Goal: Task Accomplishment & Management: Use online tool/utility

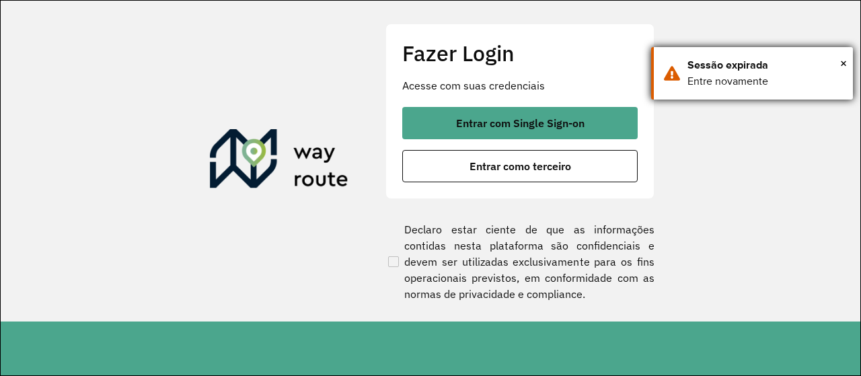
click at [839, 70] on div "Sessão expirada" at bounding box center [764, 65] width 155 height 16
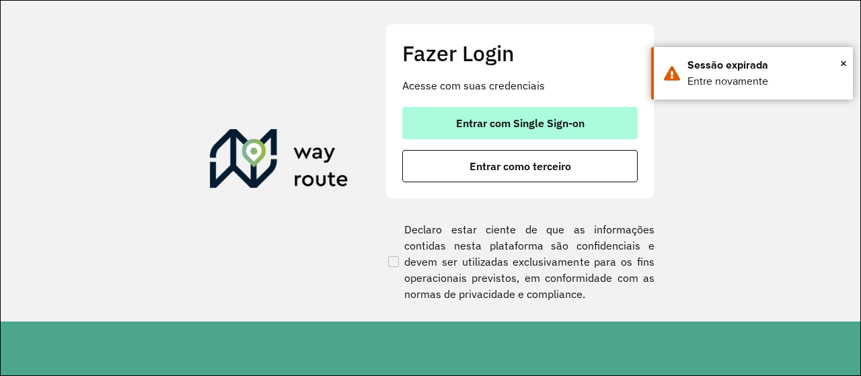
click at [576, 131] on button "Entrar com Single Sign-on" at bounding box center [519, 123] width 235 height 32
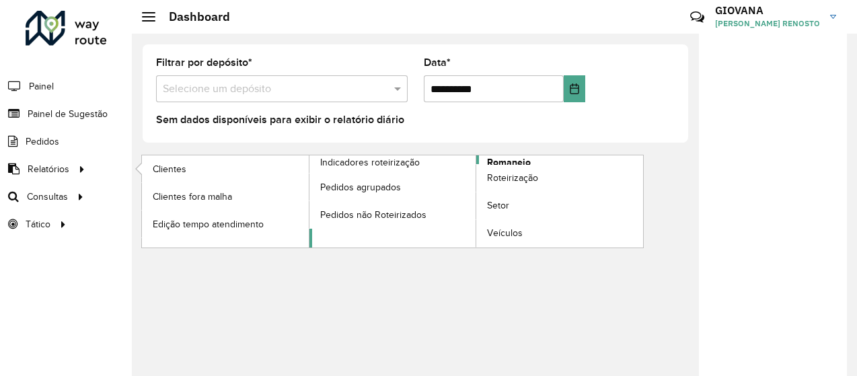
click at [511, 161] on span "Romaneio" at bounding box center [509, 162] width 44 height 14
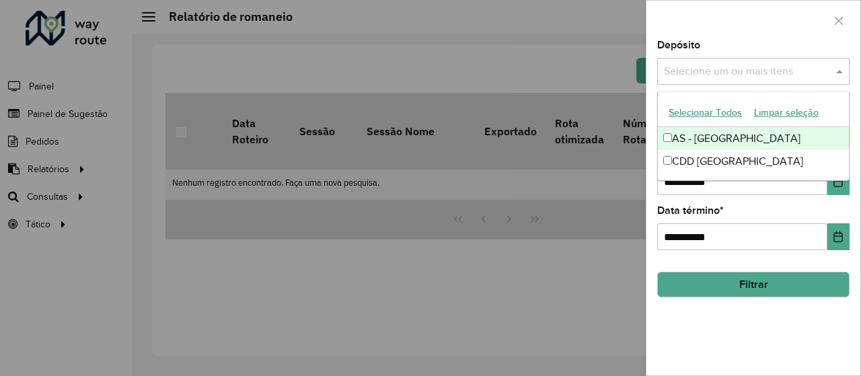
click at [703, 77] on input "text" at bounding box center [746, 72] width 172 height 16
click at [700, 114] on button "Selecionar Todos" at bounding box center [704, 112] width 85 height 21
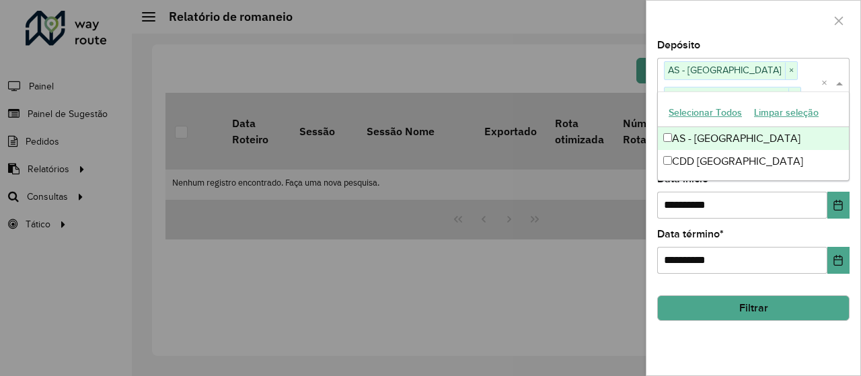
click at [727, 45] on div "Depósito Selecione um ou mais itens AS - Florianópolis × CDD Florianópolis × ×" at bounding box center [753, 73] width 192 height 67
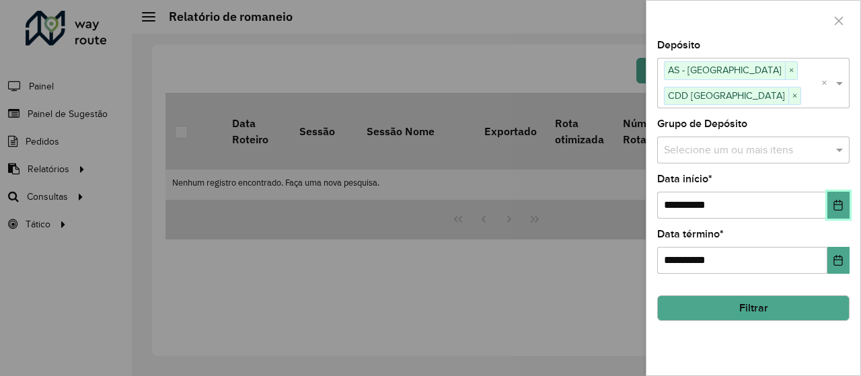
click at [840, 198] on button "Choose Date" at bounding box center [838, 205] width 22 height 27
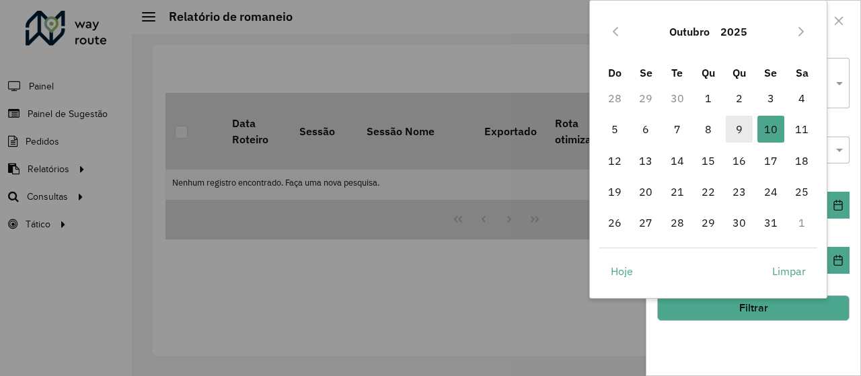
click at [746, 122] on span "9" at bounding box center [739, 129] width 27 height 27
type input "**********"
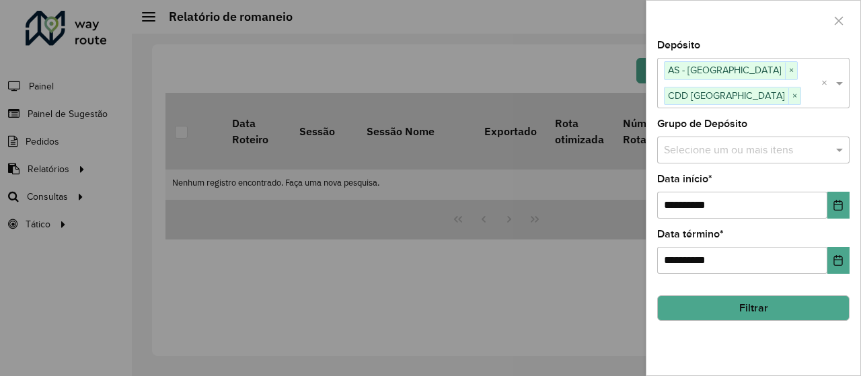
click at [798, 308] on button "Filtrar" at bounding box center [753, 308] width 192 height 26
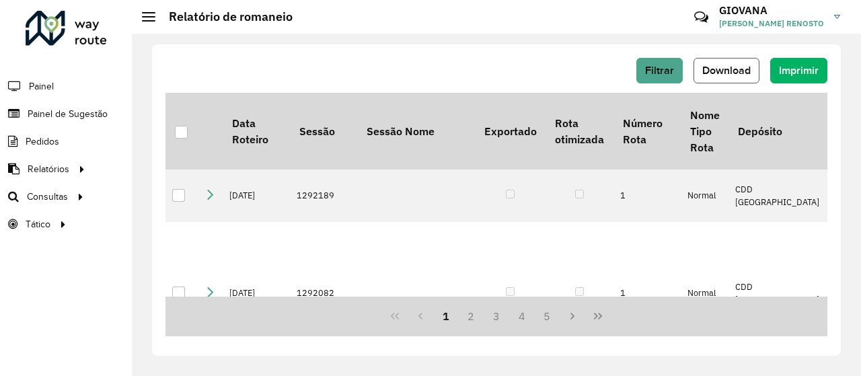
click at [716, 70] on span "Download" at bounding box center [726, 70] width 48 height 11
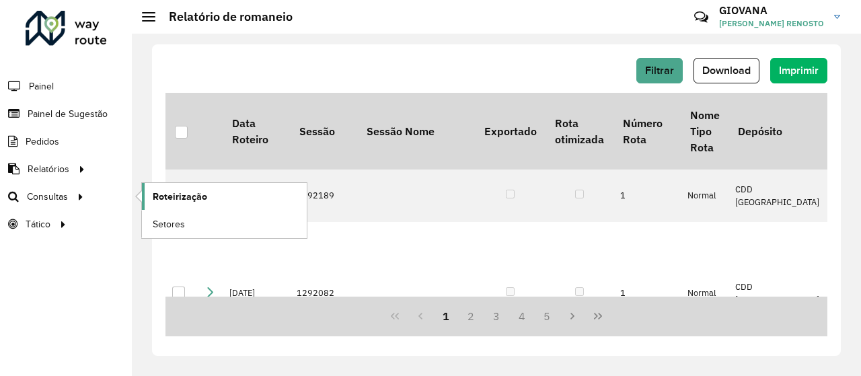
click at [190, 200] on span "Roteirização" at bounding box center [180, 197] width 54 height 14
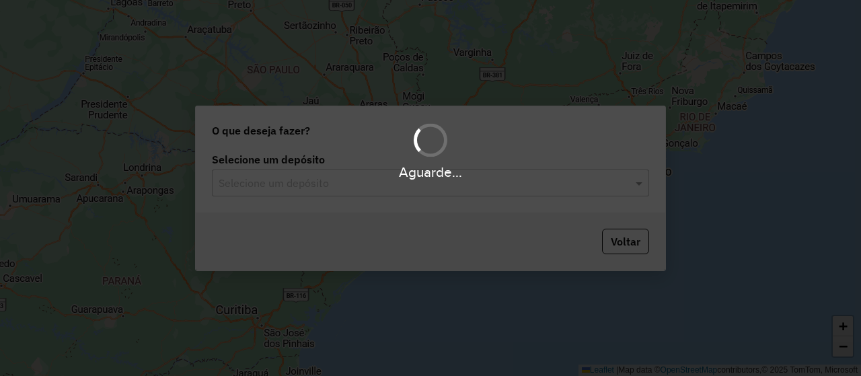
click at [367, 193] on div "Selecione um depósito" at bounding box center [430, 182] width 437 height 27
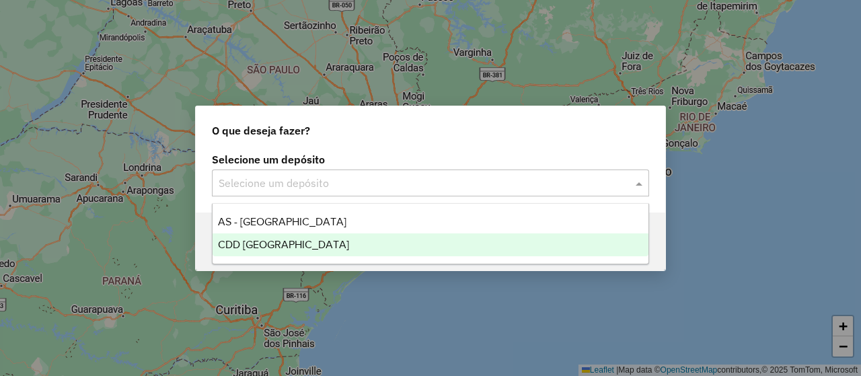
click at [311, 249] on div "CDD [GEOGRAPHIC_DATA]" at bounding box center [431, 244] width 436 height 23
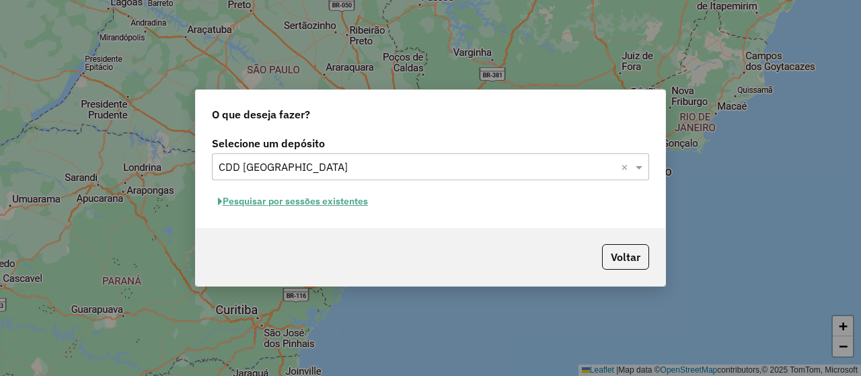
click at [312, 207] on button "Pesquisar por sessões existentes" at bounding box center [293, 201] width 162 height 21
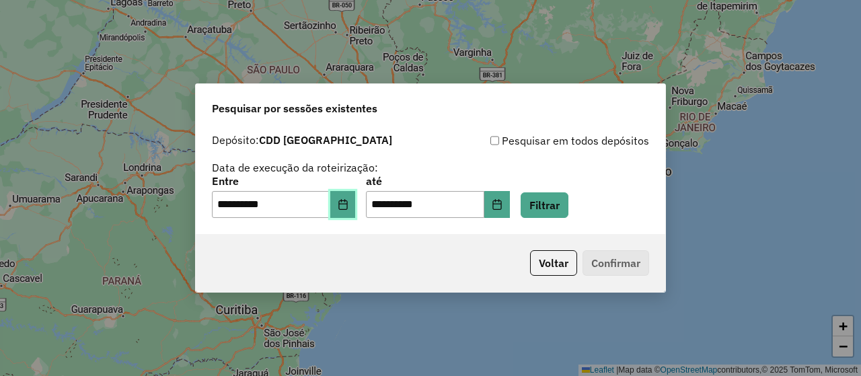
click at [347, 204] on icon "Choose Date" at bounding box center [342, 204] width 9 height 11
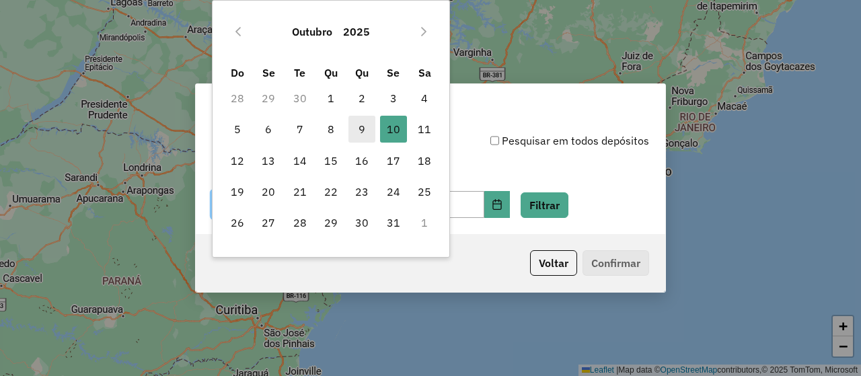
click at [360, 133] on span "9" at bounding box center [361, 129] width 27 height 27
type input "**********"
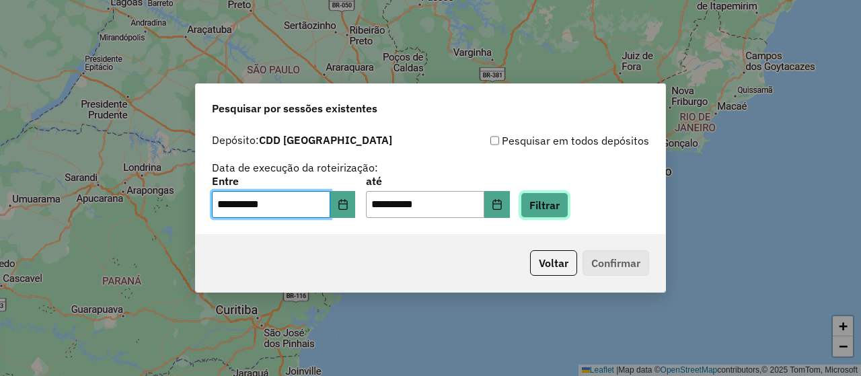
click at [554, 204] on button "Filtrar" at bounding box center [545, 205] width 48 height 26
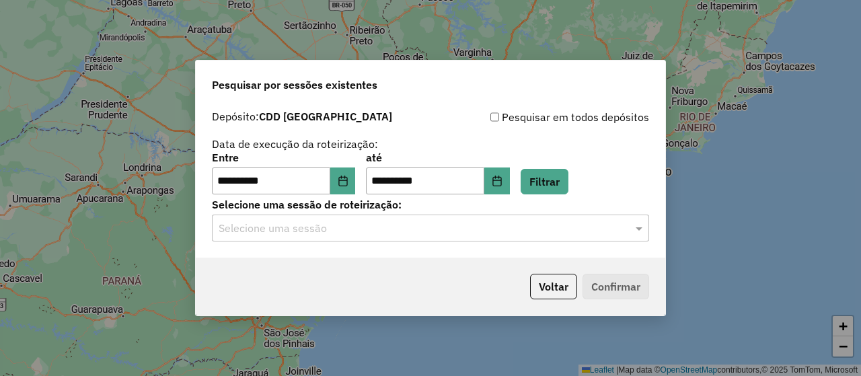
click at [354, 241] on div "Selecione uma sessão" at bounding box center [430, 228] width 437 height 27
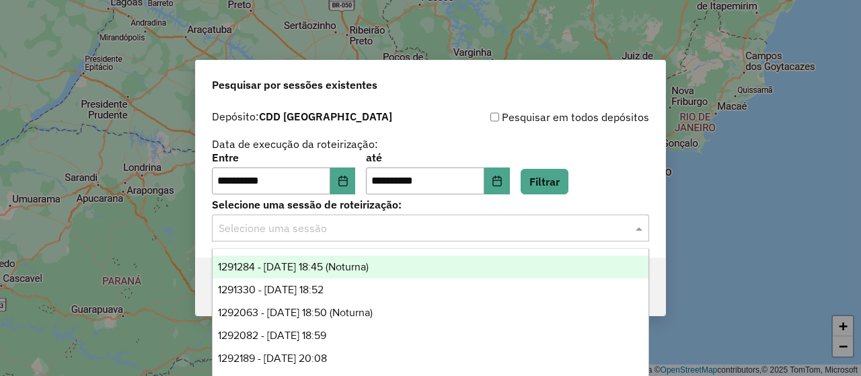
click at [406, 262] on div "1291284 - [DATE] 18:45 (Noturna)" at bounding box center [431, 267] width 436 height 23
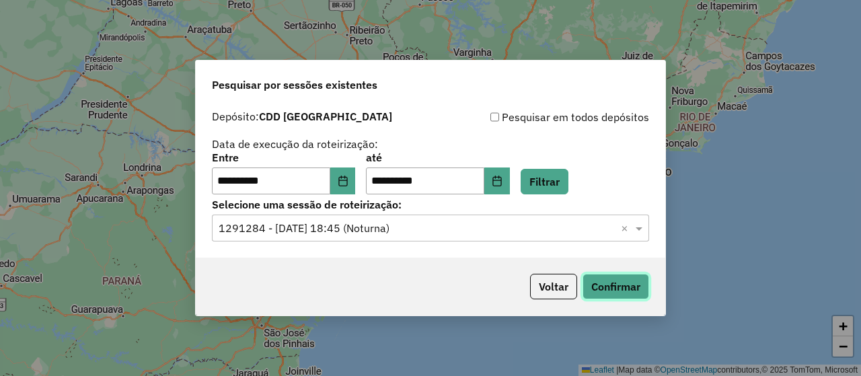
click at [637, 292] on button "Confirmar" at bounding box center [615, 287] width 67 height 26
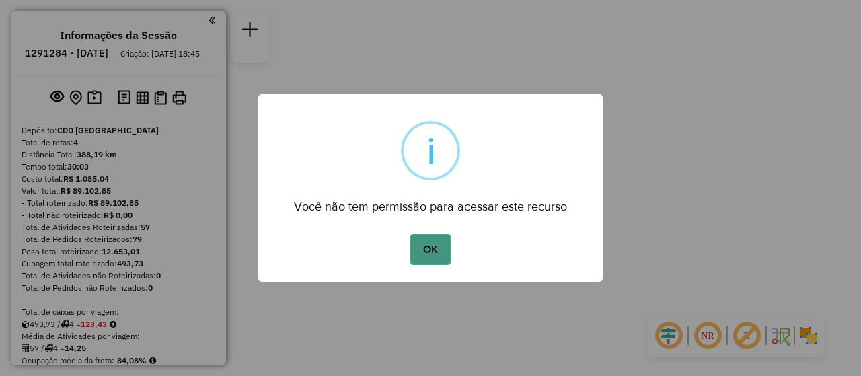
click at [438, 258] on button "OK" at bounding box center [430, 249] width 40 height 31
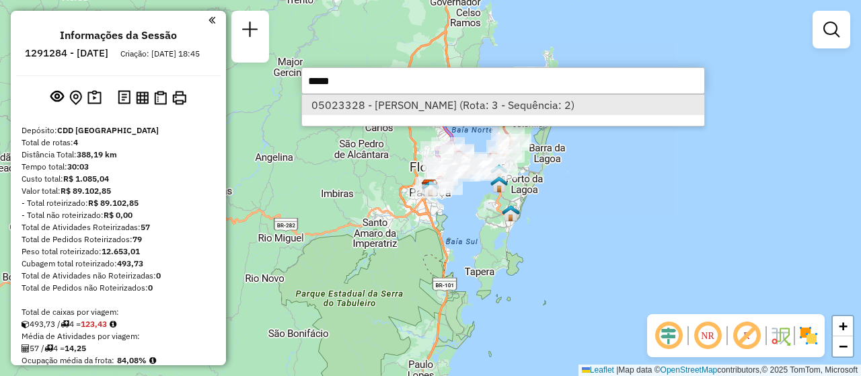
type input "*****"
click at [436, 112] on li "05023328 - SERGIO MAURICIO PERE (Rota: 3 - Sequência: 2)" at bounding box center [503, 105] width 402 height 20
select select "**********"
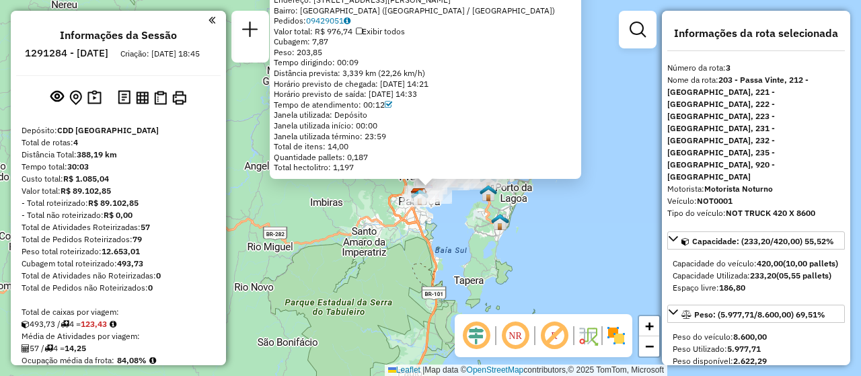
scroll to position [638, 0]
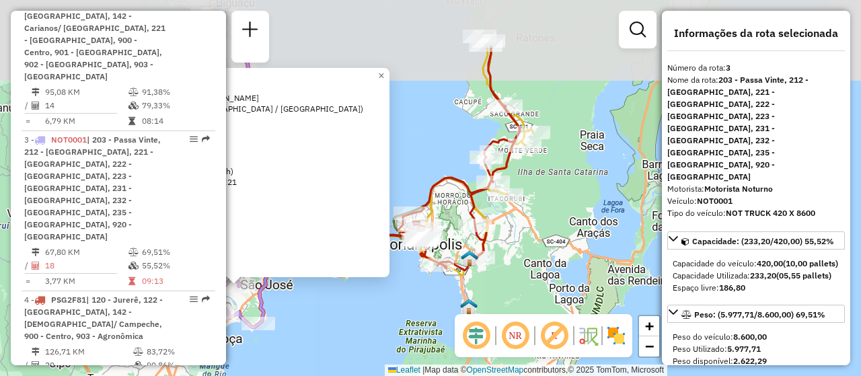
drag, startPoint x: 467, startPoint y: 351, endPoint x: 274, endPoint y: 282, distance: 204.4
click at [484, 375] on html "Aguarde... Pop-up bloqueado! Seu navegador bloqueou automáticamente a abertura …" at bounding box center [430, 188] width 861 height 376
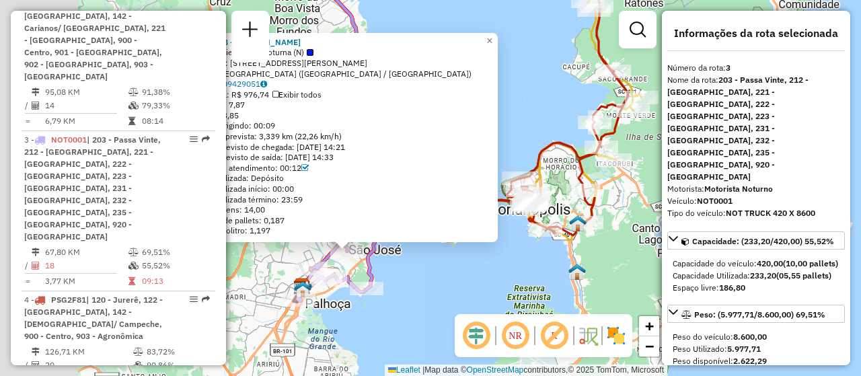
drag, startPoint x: 457, startPoint y: 276, endPoint x: 591, endPoint y: 253, distance: 135.2
click at [591, 253] on div "05023328 - SERGIO MAURICIO PERE Tipo de cliente: 5 - Noturna (N) Endereço: R Pe…" at bounding box center [430, 188] width 861 height 376
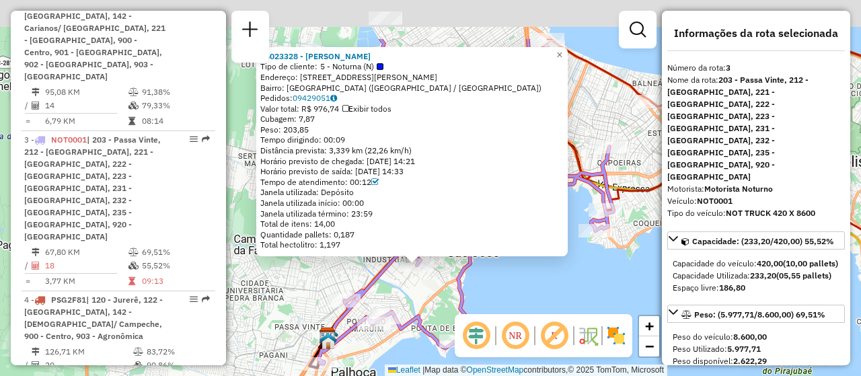
drag, startPoint x: 638, startPoint y: 196, endPoint x: 625, endPoint y: 272, distance: 77.8
click at [625, 272] on div "05023328 - SERGIO MAURICIO PERE Tipo de cliente: 5 - Noturna (N) Endereço: R Pe…" at bounding box center [430, 188] width 861 height 376
